Goal: Check status: Check status

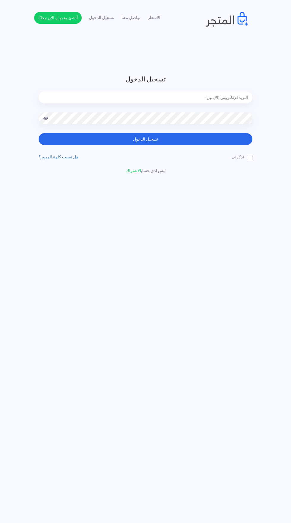
click at [90, 94] on input "email" at bounding box center [146, 98] width 214 height 12
type input "[EMAIL_ADDRESS][DOMAIN_NAME]"
click at [39, 133] on button "تسجيل الدخول" at bounding box center [146, 139] width 214 height 12
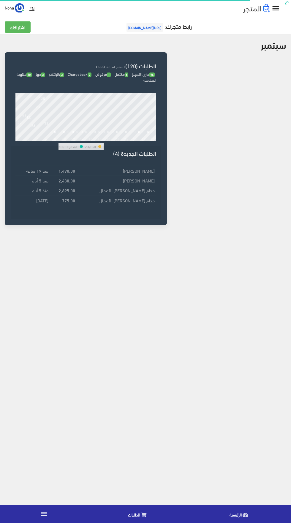
click at [144, 515] on icon at bounding box center [143, 515] width 5 height 5
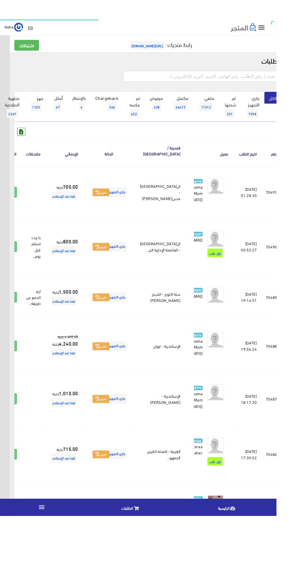
scroll to position [0, -15]
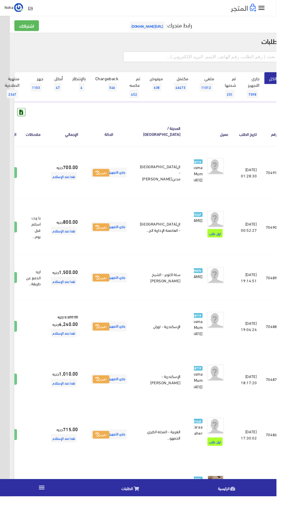
click at [174, 62] on input "text" at bounding box center [212, 59] width 164 height 11
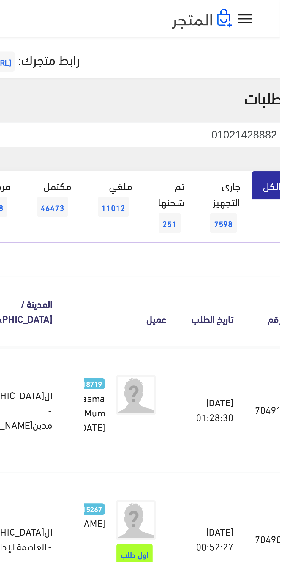
type input "01021428882"
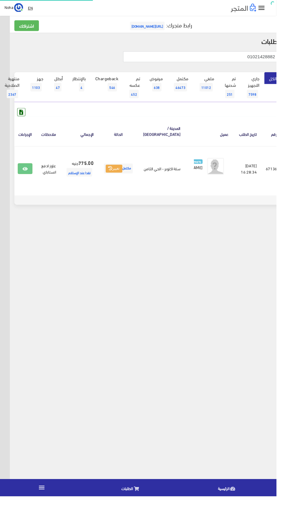
scroll to position [0, -15]
click at [29, 179] on icon at bounding box center [26, 178] width 5 height 5
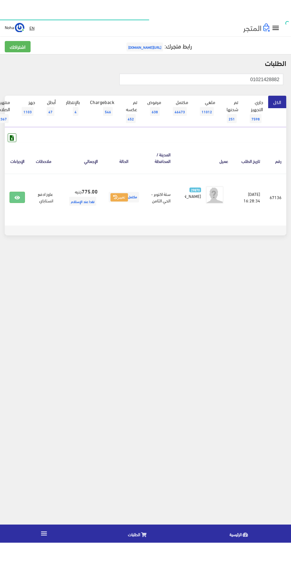
scroll to position [0, -15]
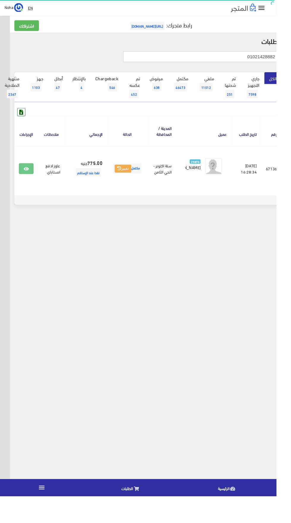
click at [191, 60] on input "01021428882" at bounding box center [212, 59] width 164 height 11
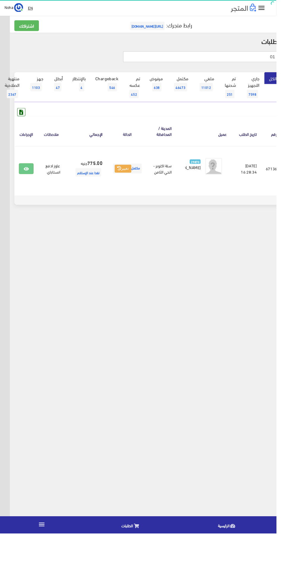
type input "0"
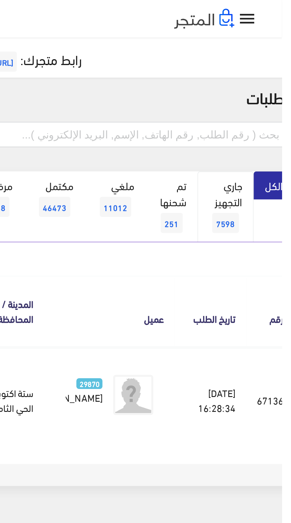
click at [268, 95] on span "7598" at bounding box center [266, 99] width 12 height 9
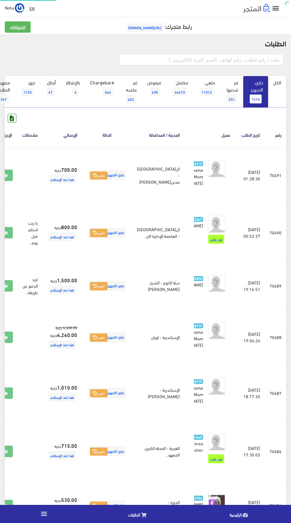
scroll to position [0, -15]
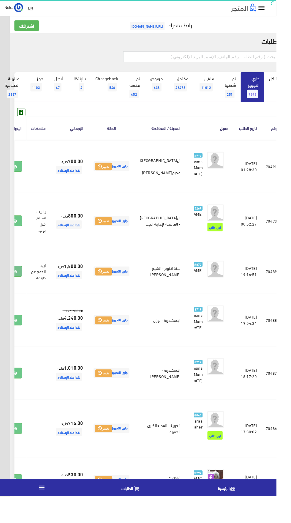
click at [18, 289] on icon at bounding box center [15, 286] width 5 height 5
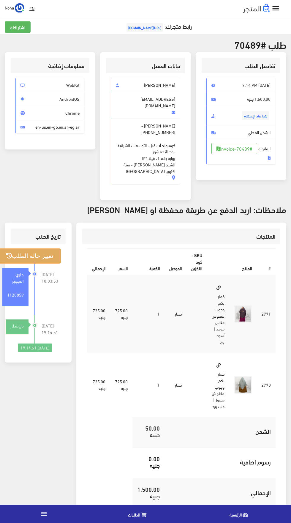
click at [28, 249] on button "تغيير حالة الطلب" at bounding box center [30, 256] width 62 height 15
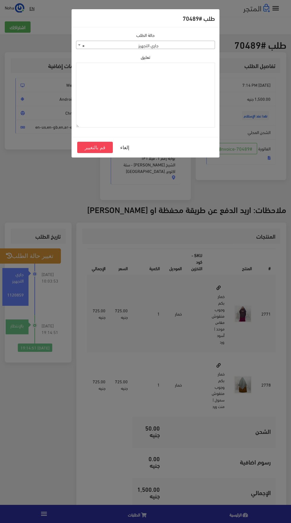
click at [114, 46] on span "× جاري التجهيز" at bounding box center [145, 45] width 139 height 8
click at [126, 47] on span "× مرفوض" at bounding box center [146, 45] width 139 height 8
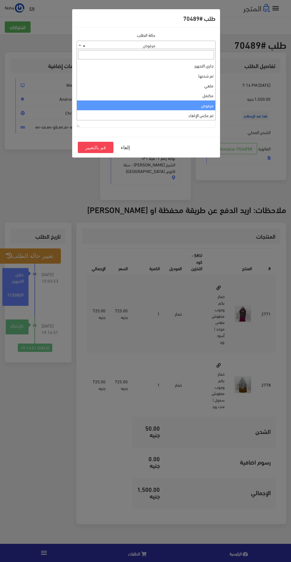
select select "4"
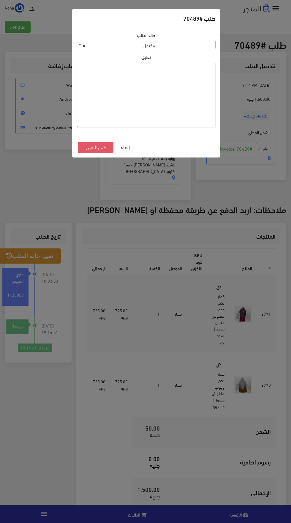
click at [85, 147] on button "قم بالتغيير" at bounding box center [96, 147] width 36 height 11
